Goal: Task Accomplishment & Management: Use online tool/utility

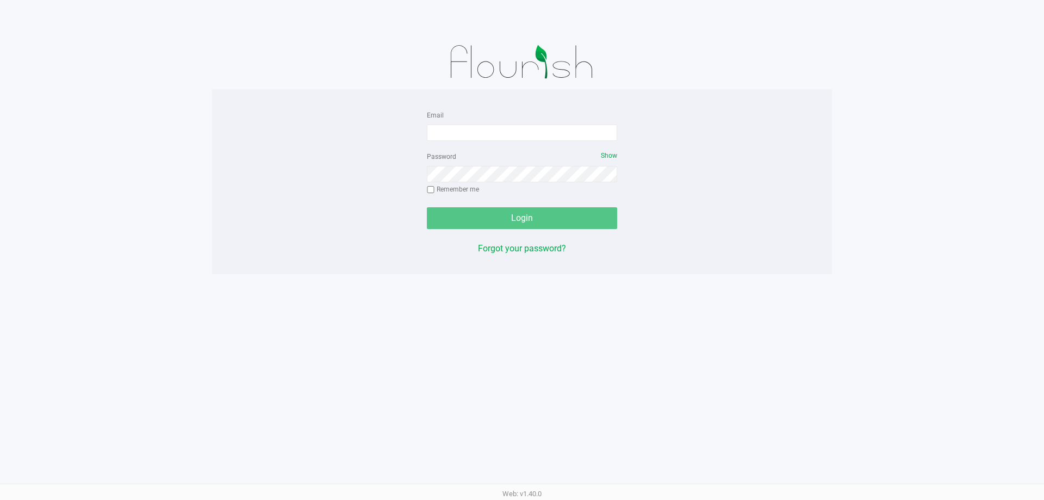
click at [466, 145] on form "Email Password Show Remember me Login" at bounding box center [522, 168] width 190 height 121
click at [466, 140] on input "Email" at bounding box center [522, 133] width 190 height 16
type input "[EMAIL_ADDRESS][DOMAIN_NAME]"
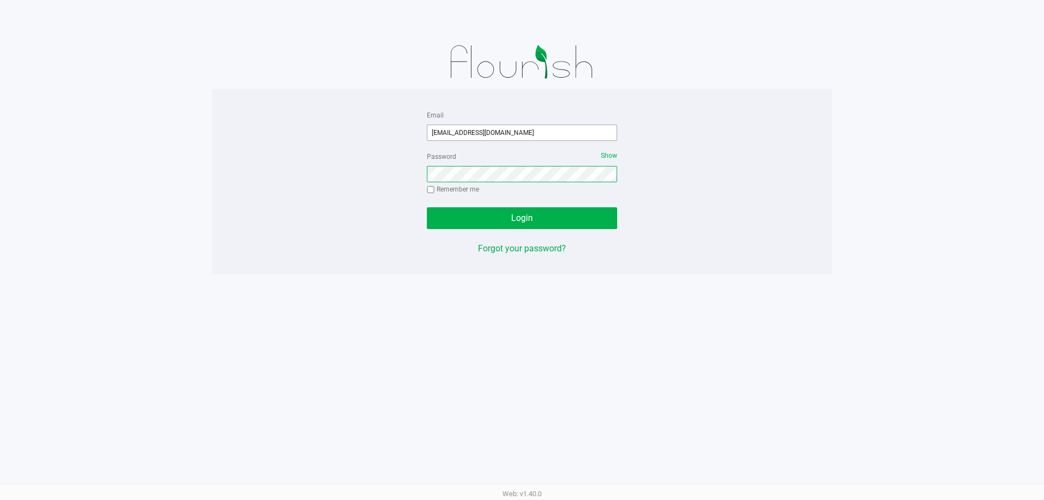
click at [427, 207] on button "Login" at bounding box center [522, 218] width 190 height 22
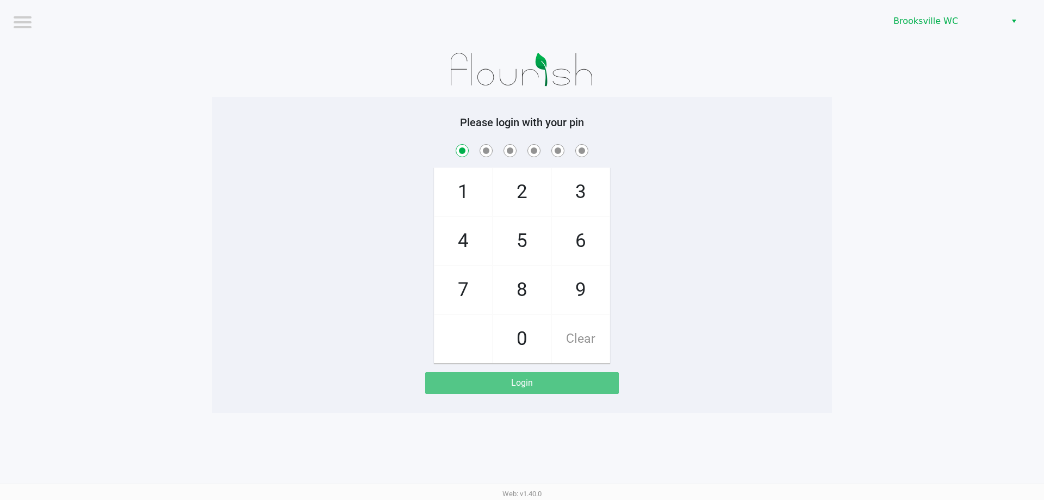
checkbox input "true"
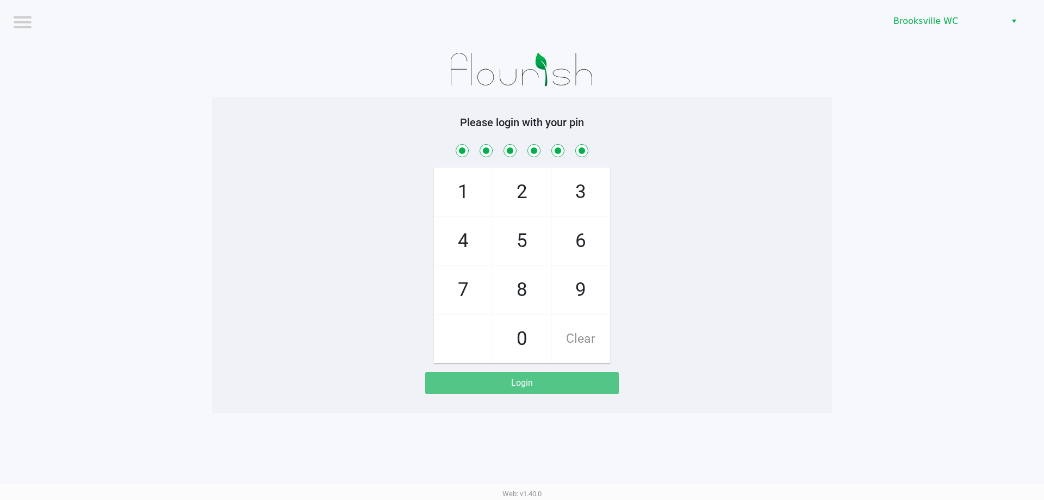
checkbox input "true"
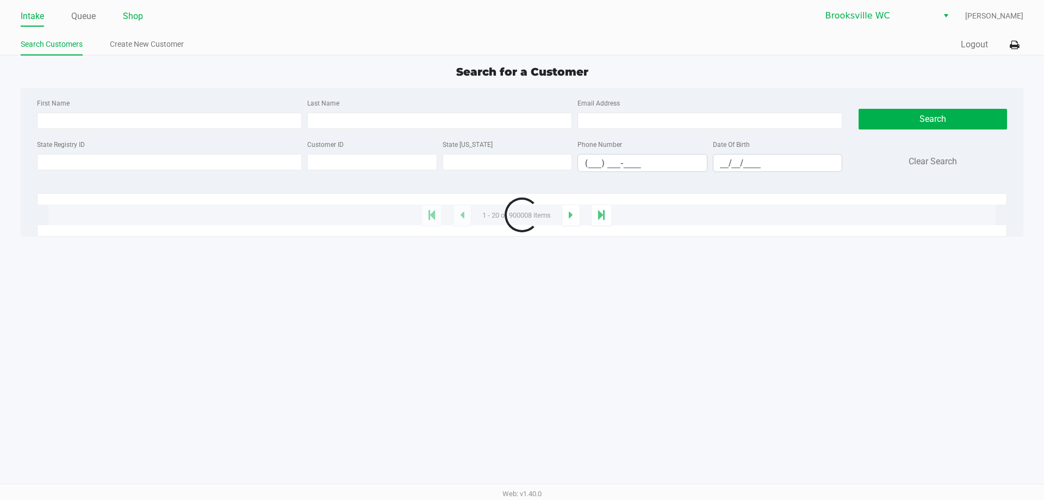
click at [133, 18] on link "Shop" at bounding box center [133, 16] width 20 height 15
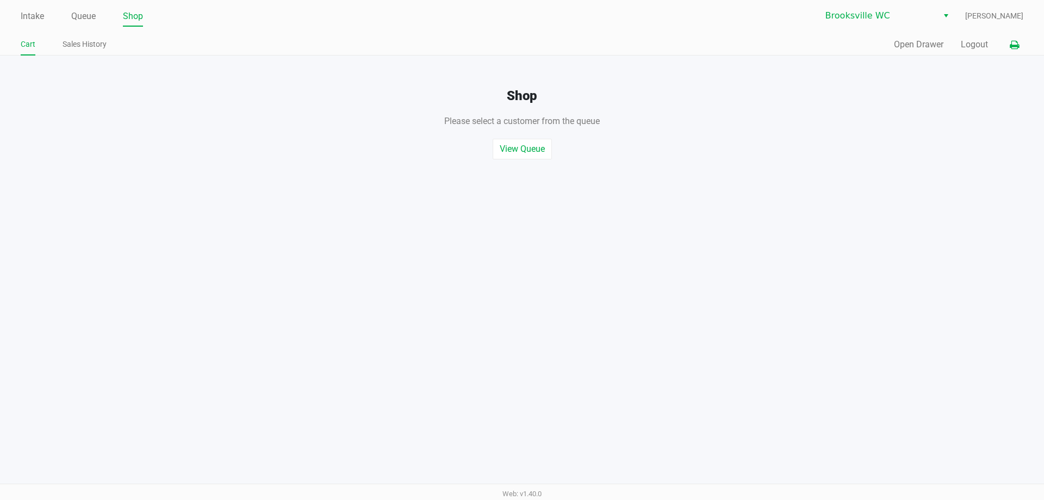
click at [1018, 44] on icon at bounding box center [1014, 45] width 9 height 8
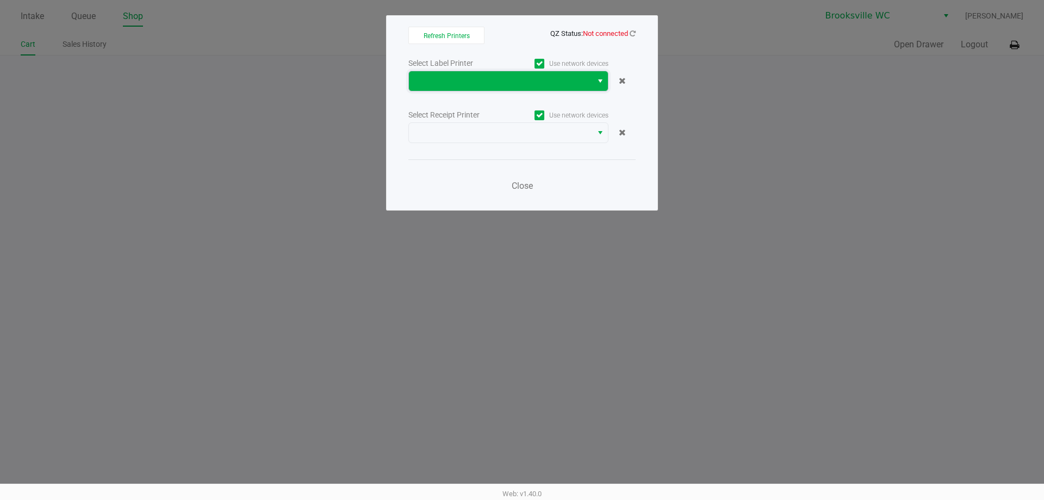
click at [529, 85] on span at bounding box center [501, 81] width 170 height 13
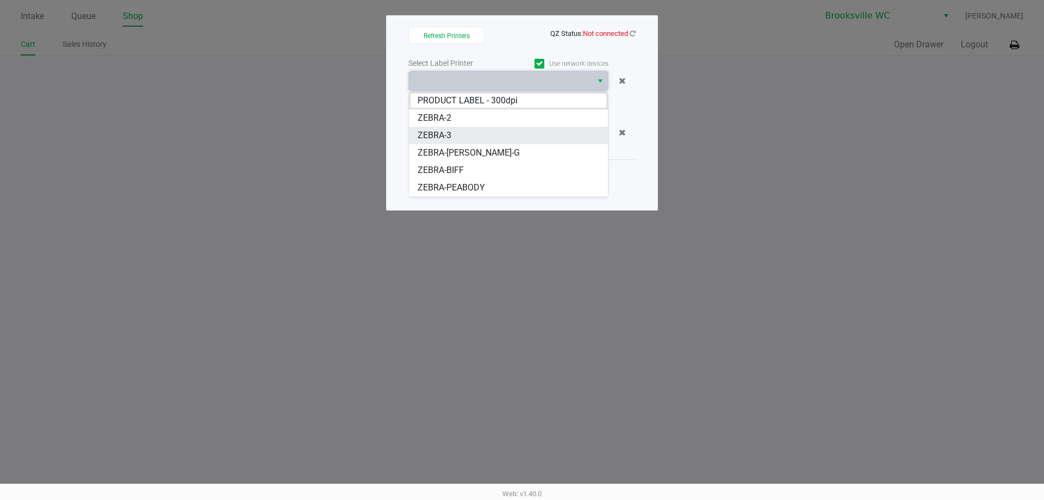
click at [489, 128] on li "ZEBRA-3" at bounding box center [508, 135] width 199 height 17
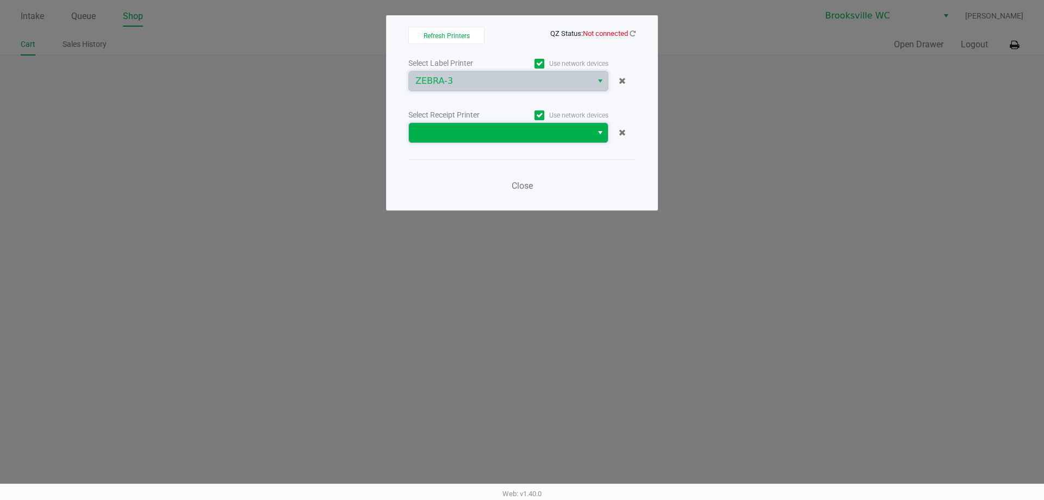
click at [489, 127] on span at bounding box center [501, 132] width 170 height 13
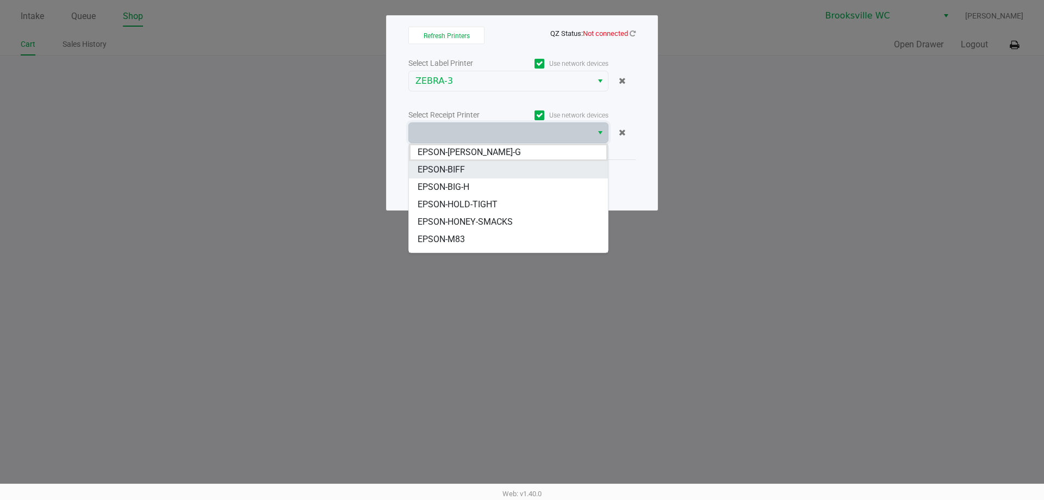
click at [466, 170] on li "EPSON-BIFF" at bounding box center [508, 169] width 199 height 17
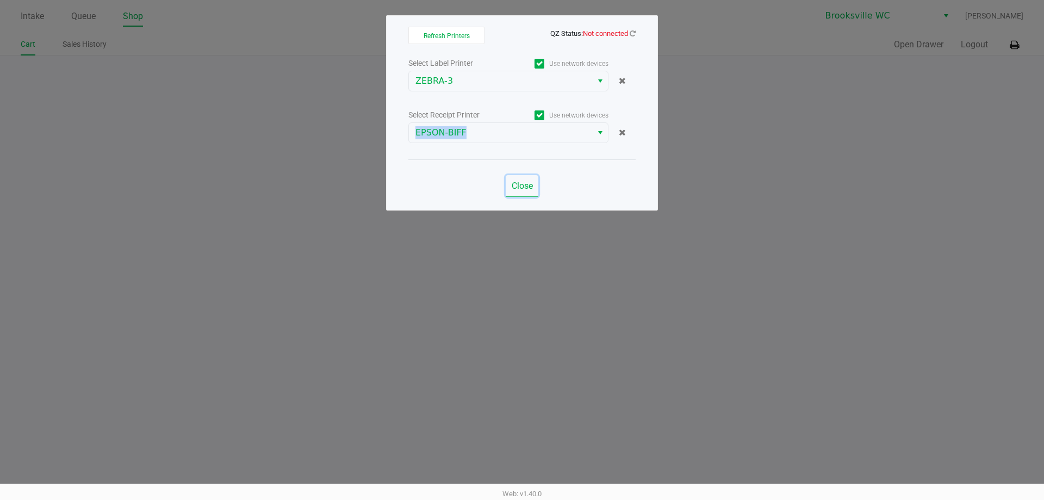
click at [524, 187] on span "Close" at bounding box center [522, 186] width 21 height 10
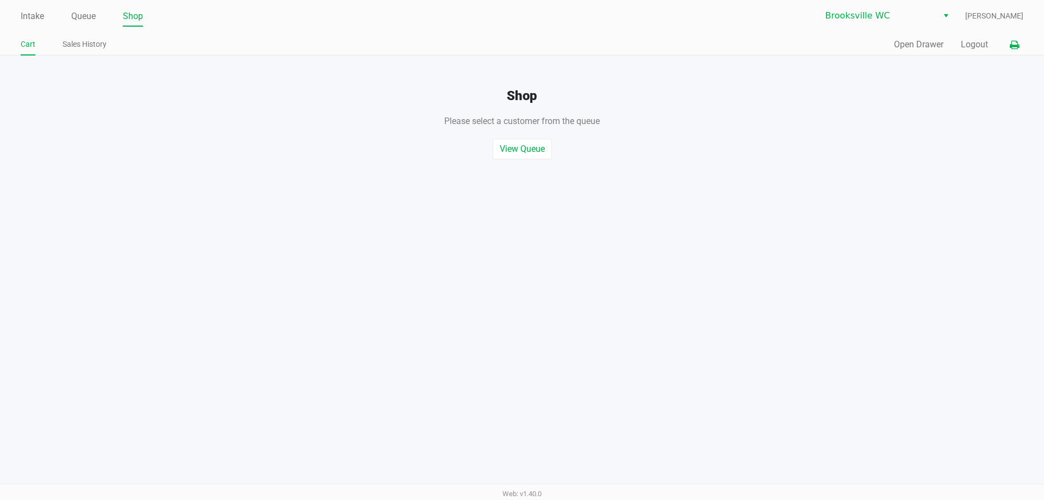
click at [1013, 44] on icon at bounding box center [1014, 45] width 9 height 8
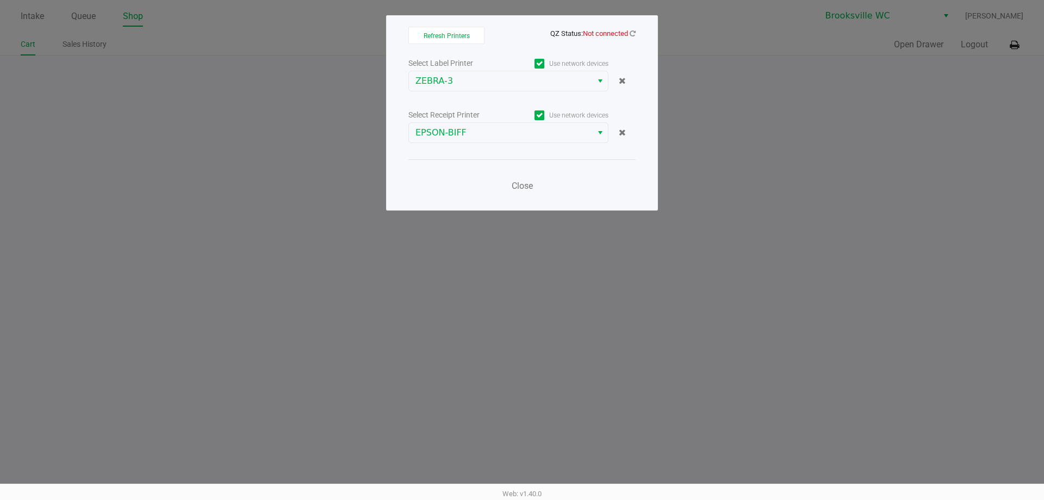
click at [629, 37] on span "QZ Status: Not connected" at bounding box center [592, 33] width 85 height 8
click at [632, 33] on icon at bounding box center [633, 33] width 6 height 7
click at [634, 30] on icon at bounding box center [633, 33] width 6 height 7
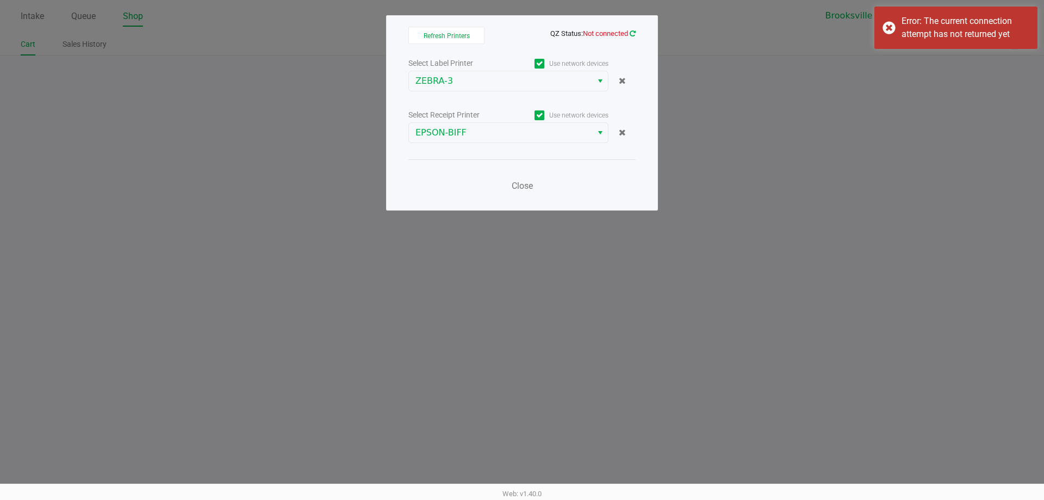
click at [633, 33] on icon at bounding box center [633, 33] width 6 height 7
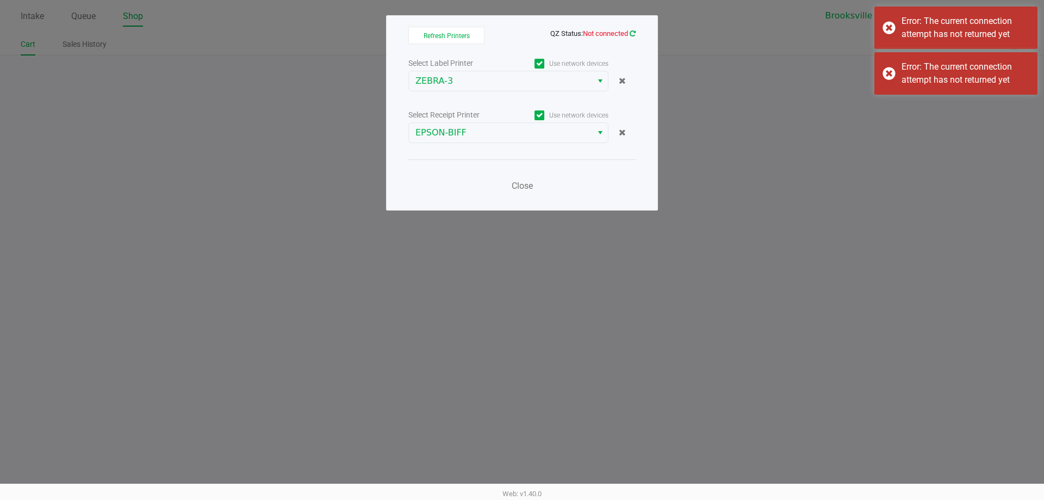
click at [633, 33] on icon at bounding box center [633, 33] width 9 height 8
click at [633, 33] on icon at bounding box center [633, 33] width 8 height 9
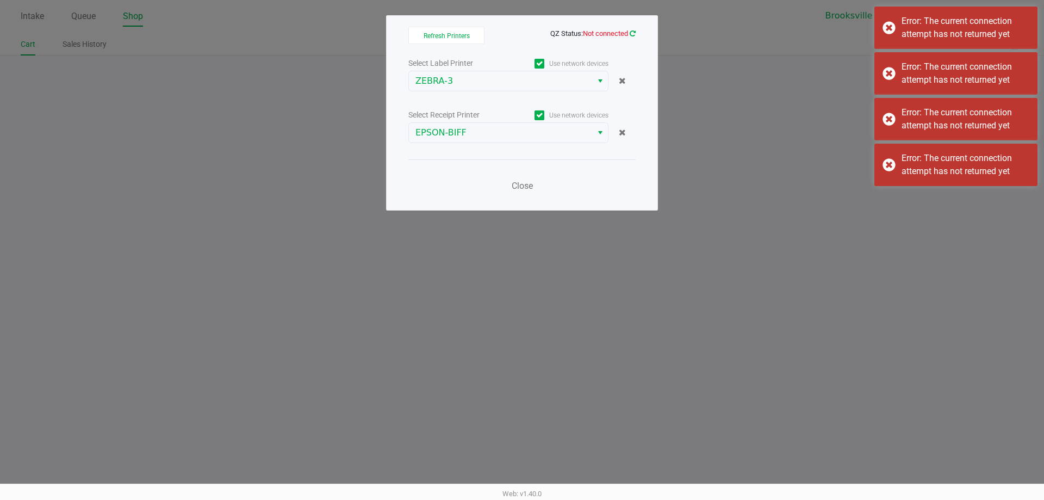
click at [633, 33] on icon at bounding box center [633, 33] width 6 height 7
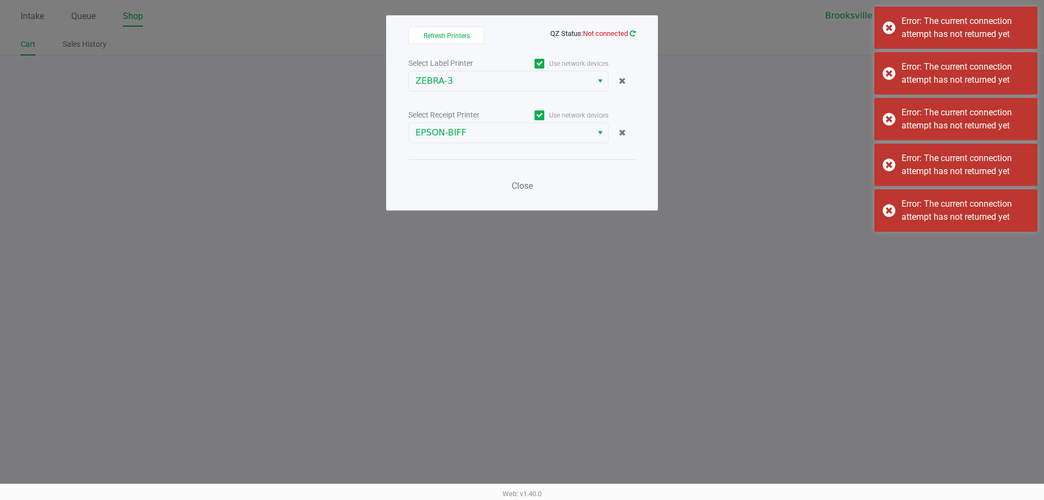
click at [633, 33] on icon at bounding box center [633, 33] width 8 height 9
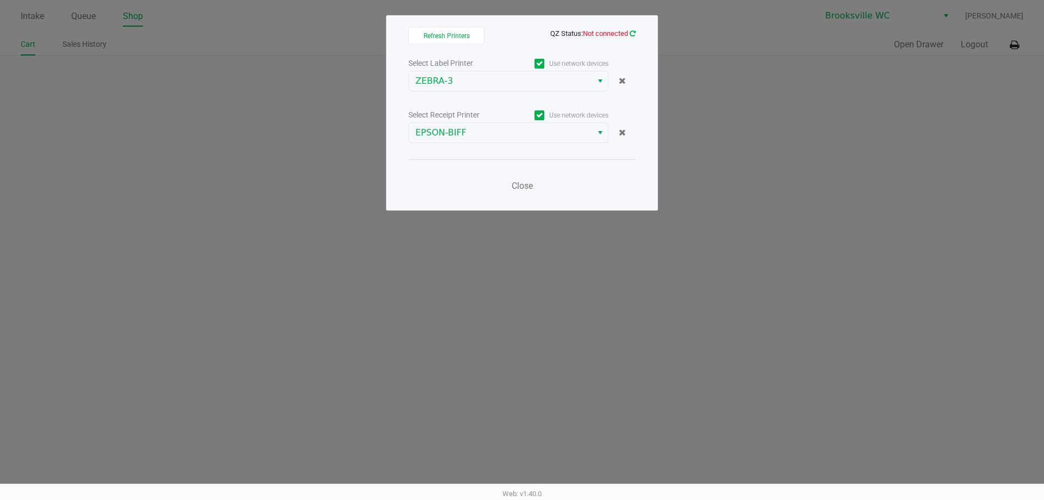
click at [633, 33] on icon at bounding box center [633, 33] width 6 height 7
click at [523, 185] on span "Close" at bounding box center [522, 186] width 21 height 10
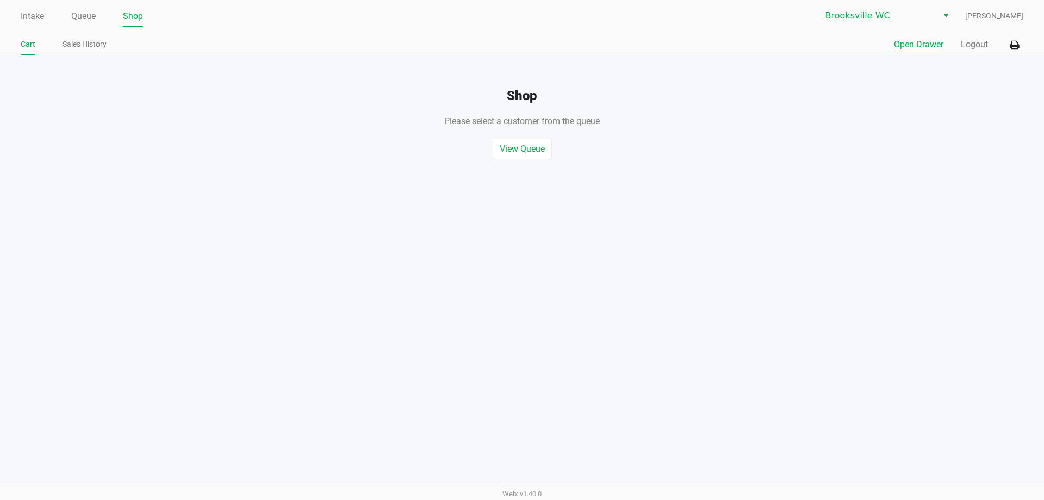
click at [919, 44] on button "Open Drawer" at bounding box center [918, 44] width 49 height 13
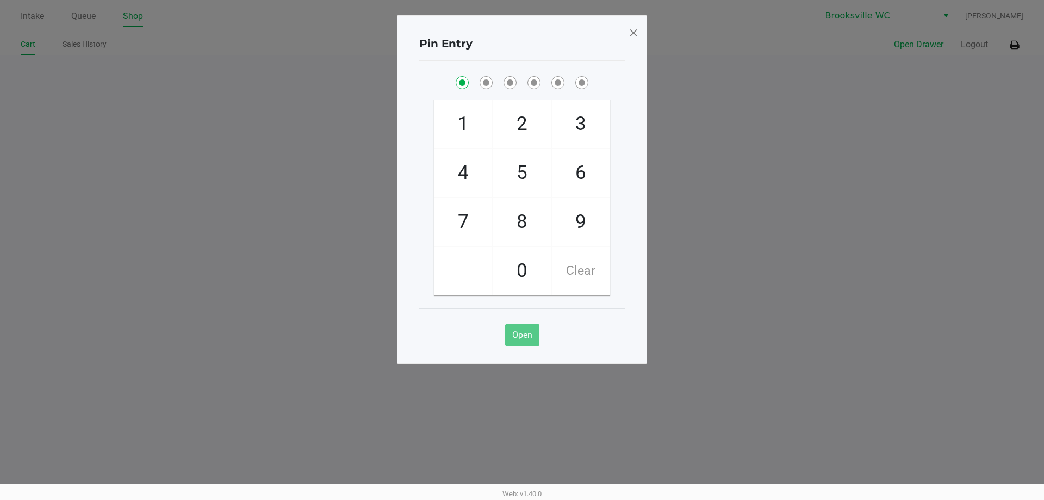
checkbox input "true"
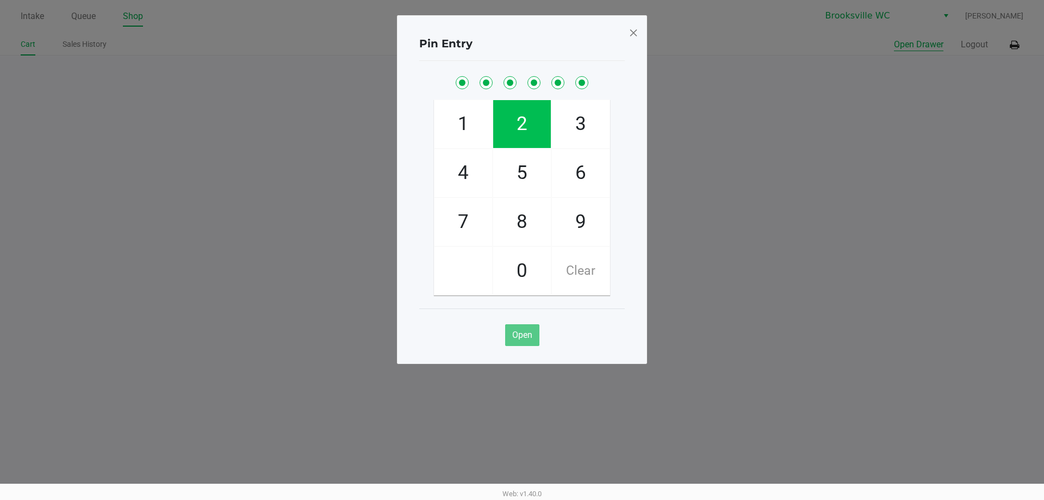
checkbox input "true"
click at [631, 34] on span at bounding box center [634, 32] width 10 height 17
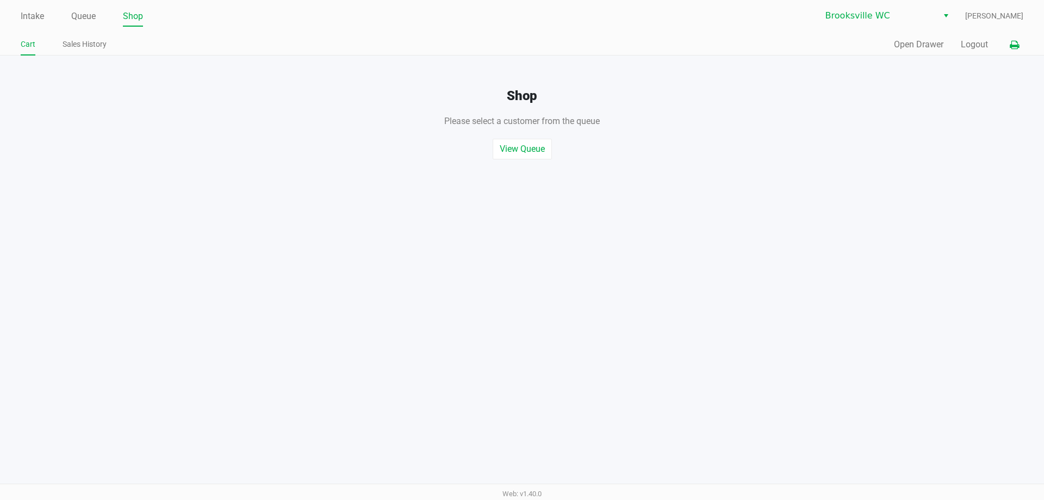
click at [1008, 44] on button at bounding box center [1015, 45] width 18 height 20
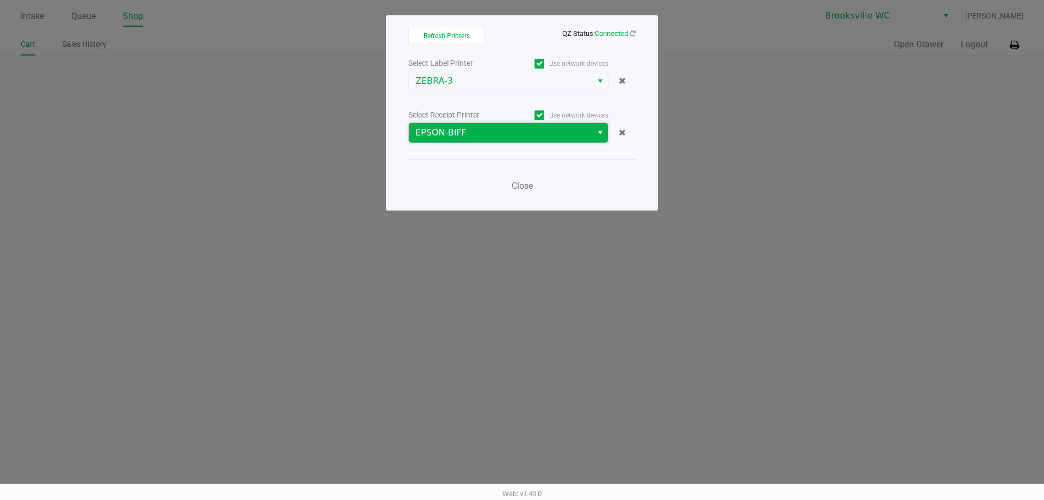
click at [474, 136] on span "EPSON-BIFF" at bounding box center [501, 132] width 170 height 13
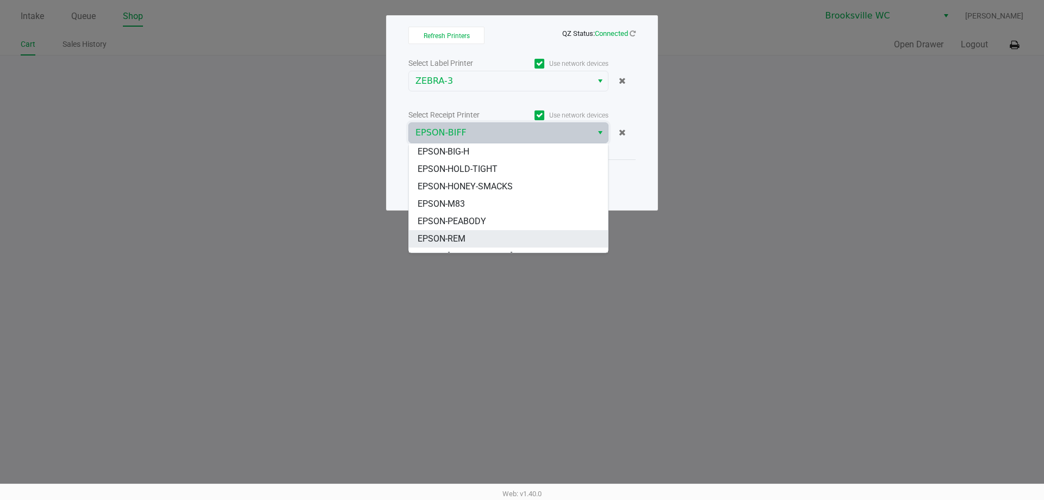
scroll to position [54, 0]
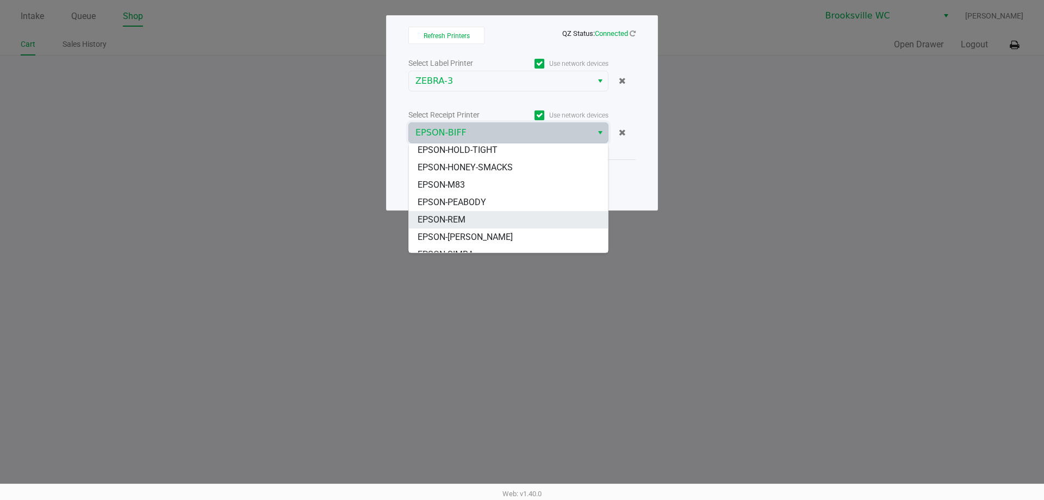
click at [468, 216] on li "EPSON-REM" at bounding box center [508, 219] width 199 height 17
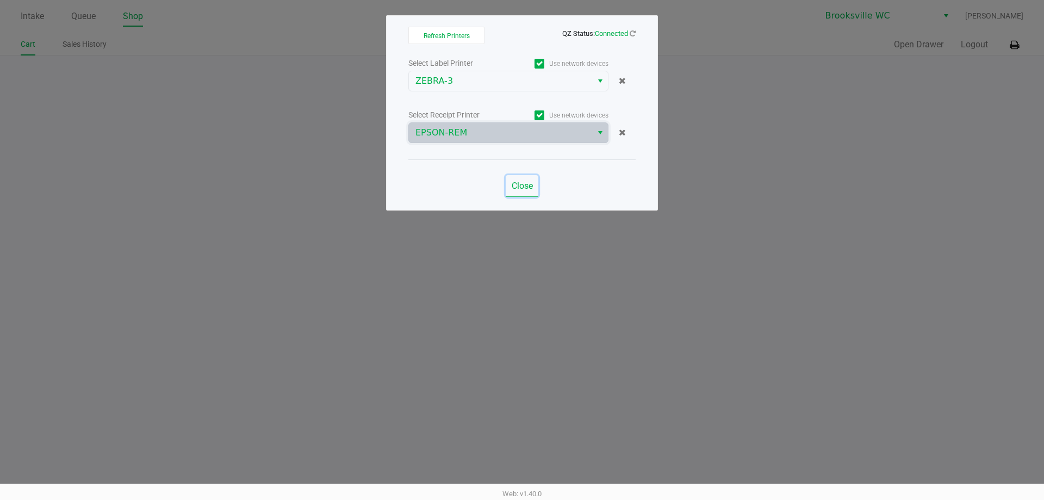
drag, startPoint x: 521, startPoint y: 177, endPoint x: 576, endPoint y: 152, distance: 60.6
click at [521, 178] on button "Close" at bounding box center [522, 186] width 33 height 22
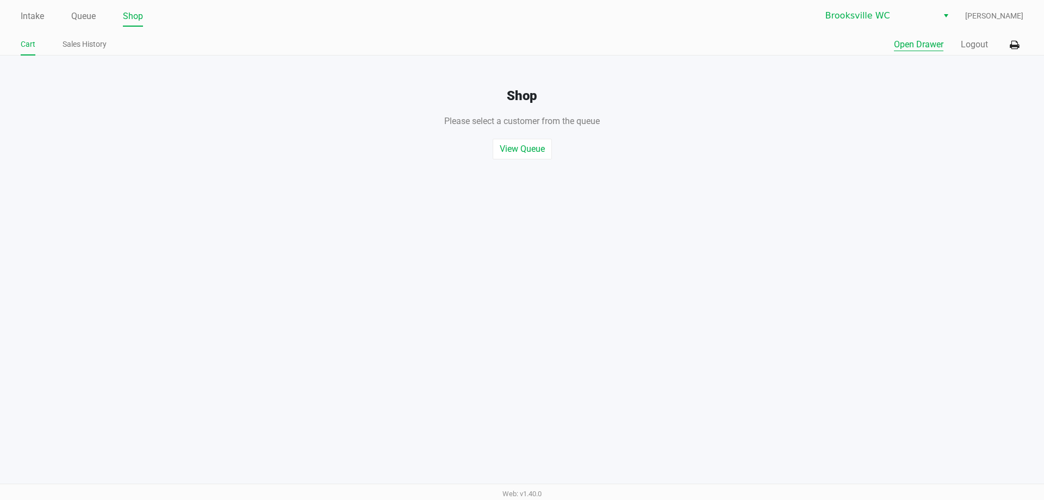
click at [920, 45] on button "Open Drawer" at bounding box center [918, 44] width 49 height 13
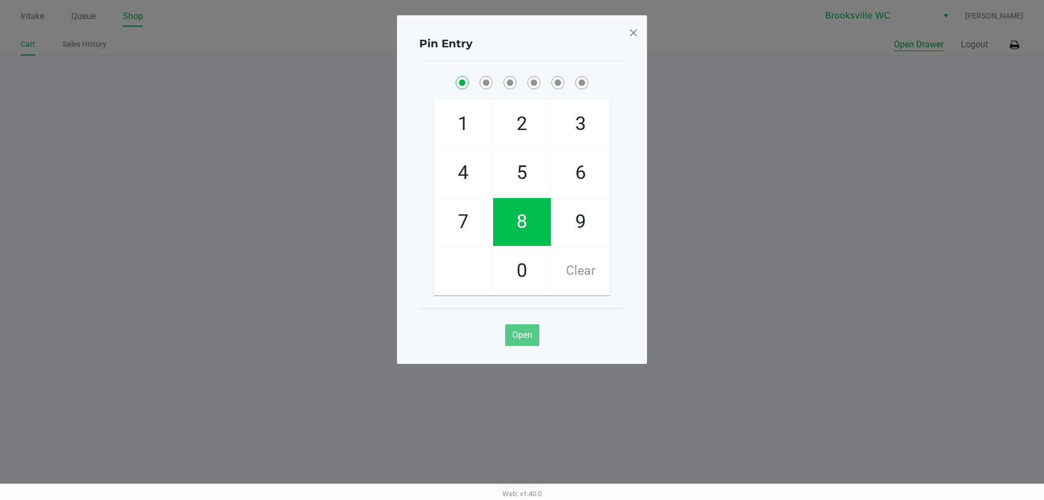
checkbox input "true"
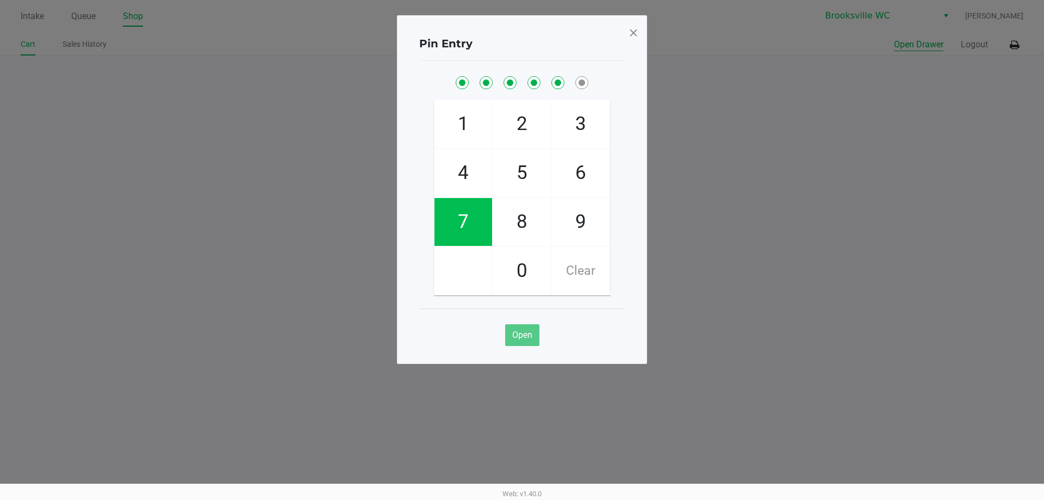
checkbox input "true"
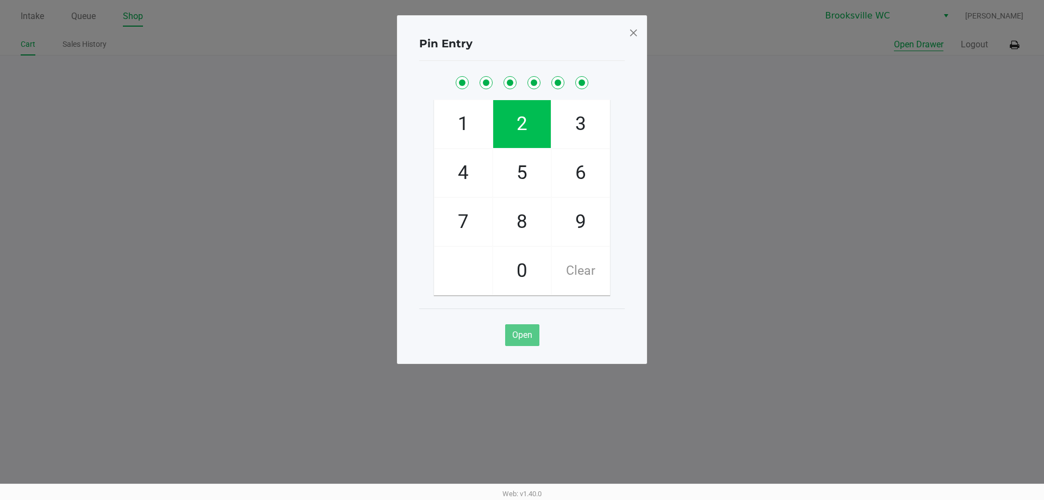
checkbox input "true"
click at [636, 34] on span at bounding box center [634, 32] width 10 height 17
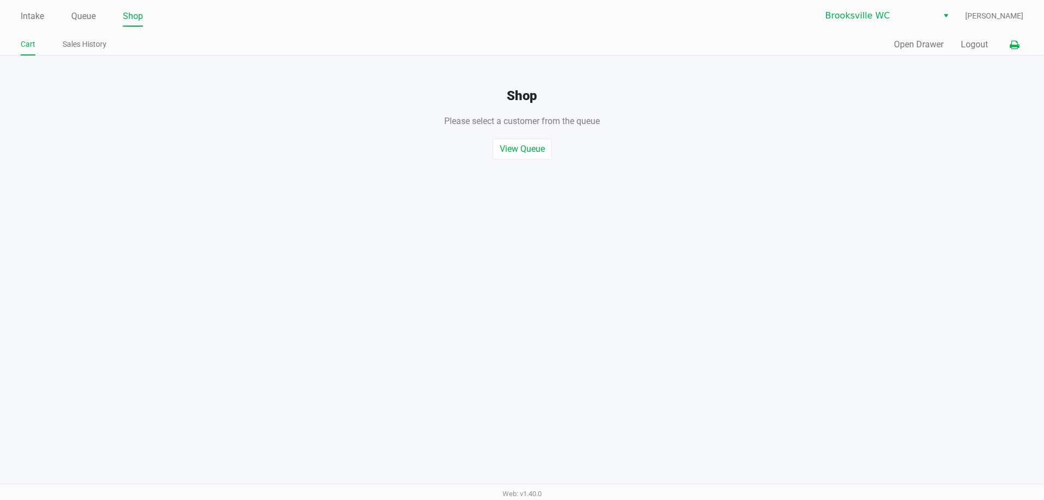
click at [1012, 47] on icon at bounding box center [1014, 45] width 9 height 8
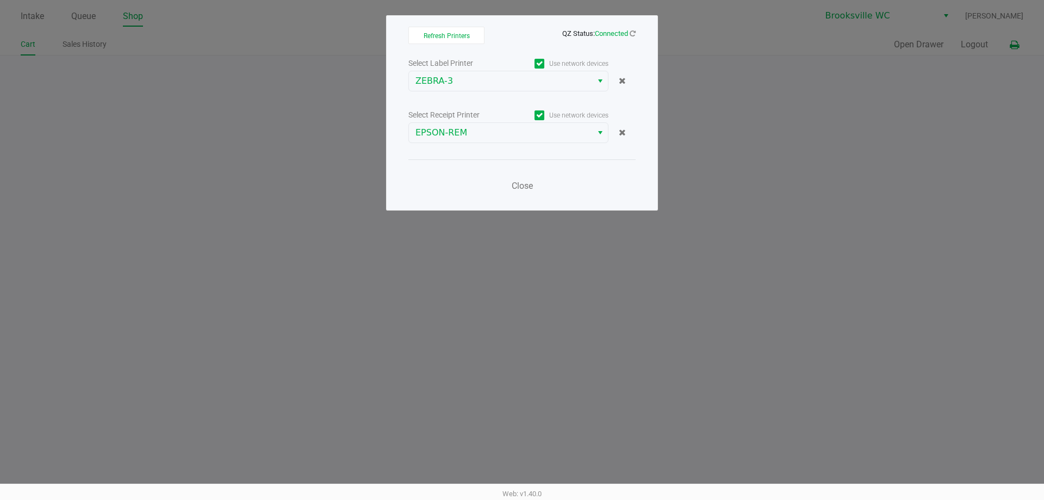
click at [1012, 47] on ngb-modal-window "Refresh Printers QZ Status: Connected Select Label Printer Use network devices …" at bounding box center [522, 250] width 1044 height 500
click at [517, 189] on span "Close" at bounding box center [522, 186] width 21 height 10
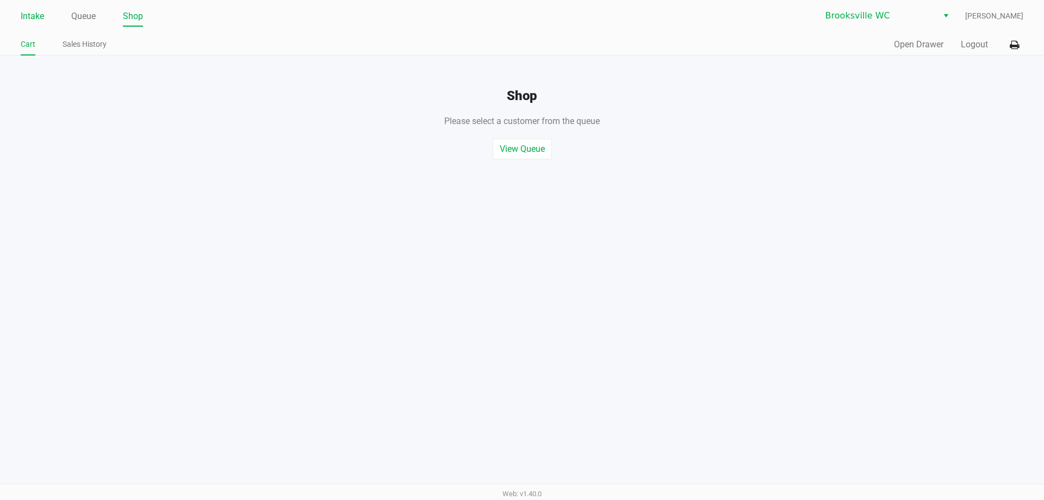
click at [32, 13] on link "Intake" at bounding box center [32, 16] width 23 height 15
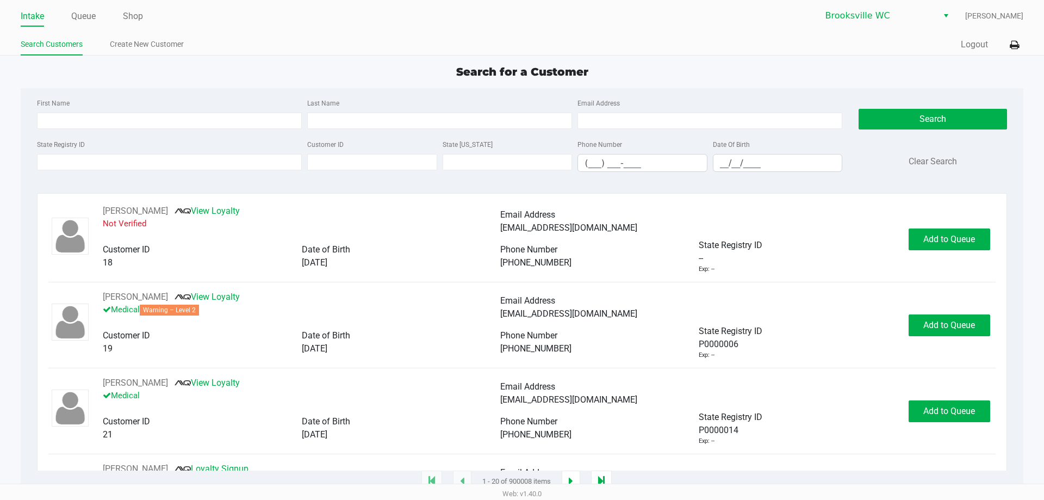
click at [202, 78] on div "Search for a Customer" at bounding box center [522, 72] width 1019 height 16
click at [969, 48] on button "Logout" at bounding box center [974, 44] width 27 height 13
